Goal: Transaction & Acquisition: Purchase product/service

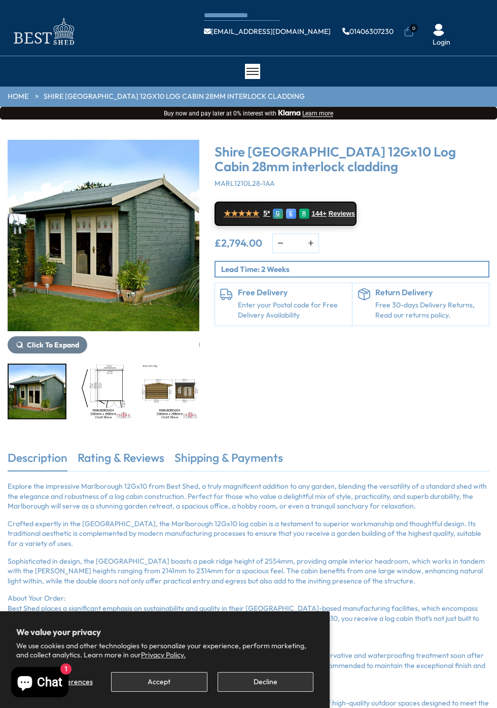
click at [57, 340] on span "Click To Expand" at bounding box center [53, 344] width 52 height 9
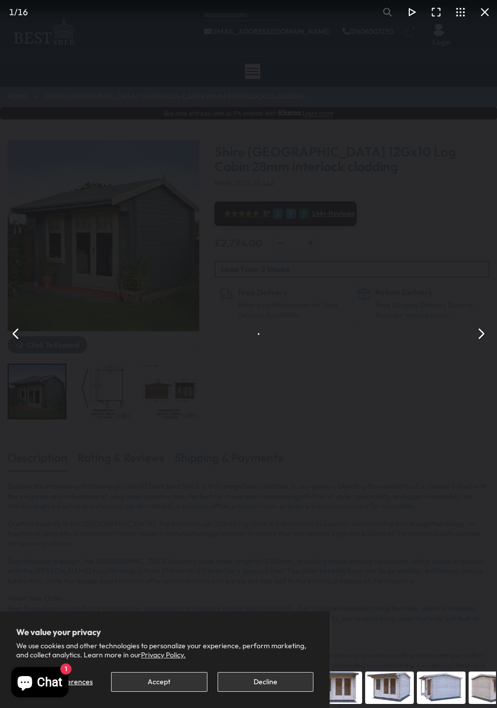
click at [44, 344] on div "Shire [GEOGRAPHIC_DATA] 12Gx10 Log Cabin 28mm interlock cladding - Best Shed" at bounding box center [248, 334] width 497 height 668
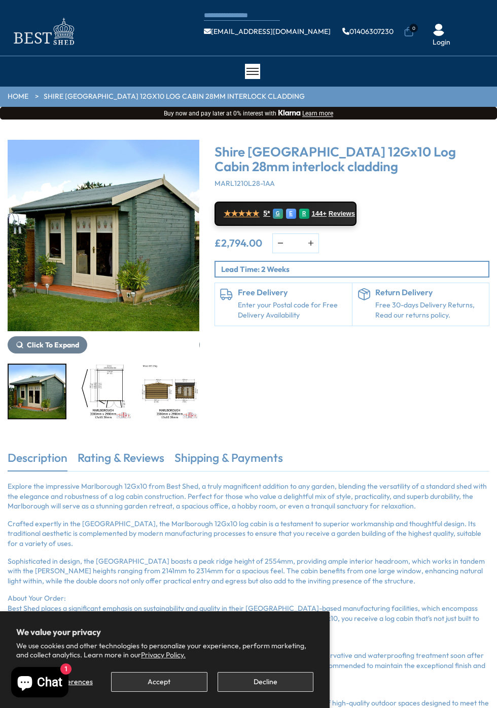
click at [43, 340] on span "Click To Expand" at bounding box center [53, 344] width 52 height 9
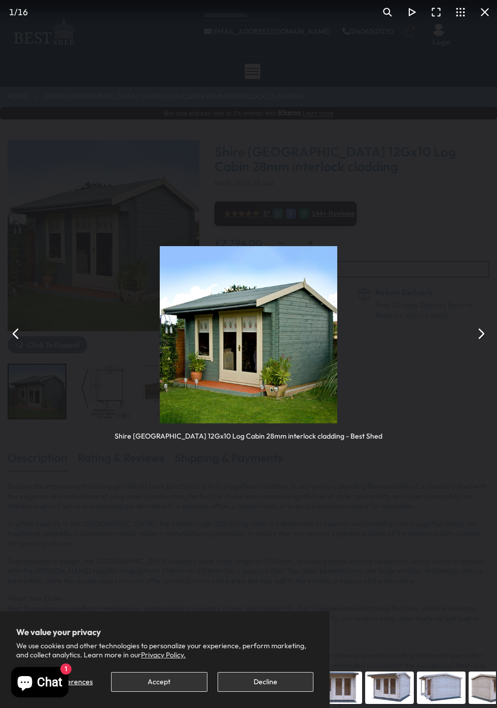
click at [24, 345] on div "Shire [GEOGRAPHIC_DATA] 12Gx10 Log Cabin 28mm interlock cladding - Best Shed" at bounding box center [248, 334] width 497 height 668
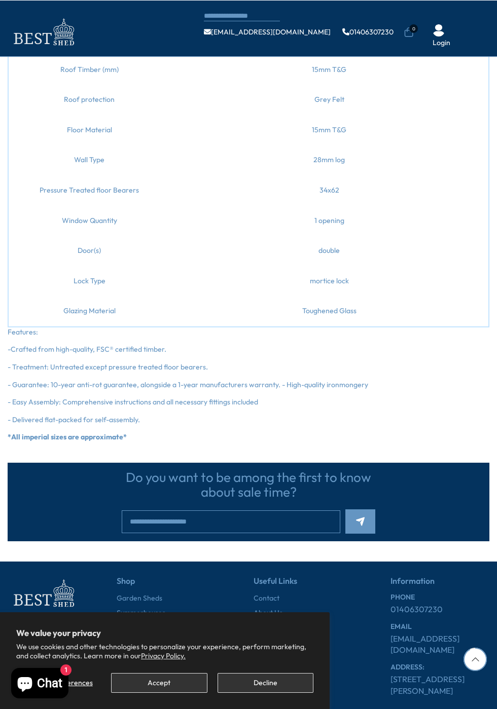
scroll to position [754, 0]
